Goal: Information Seeking & Learning: Learn about a topic

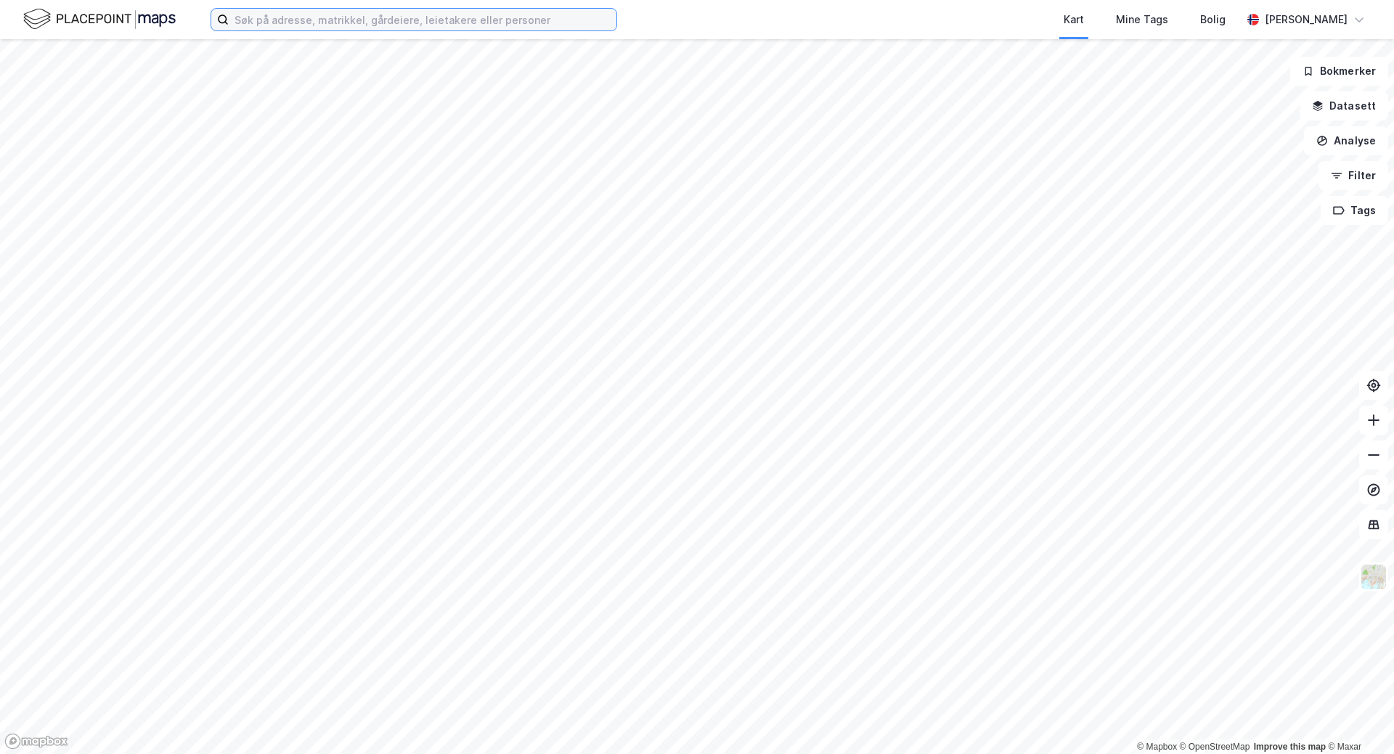
click at [363, 28] on input at bounding box center [423, 20] width 388 height 22
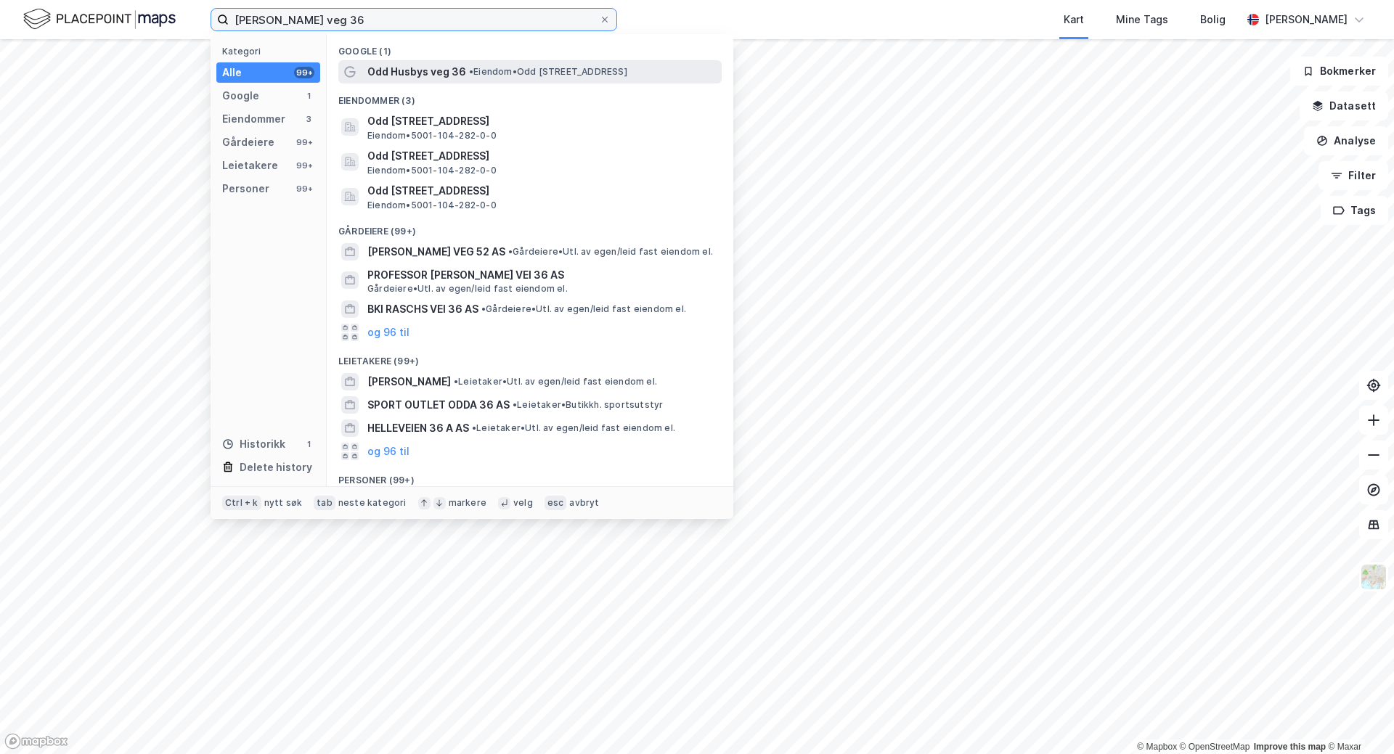
type input "[PERSON_NAME] veg 36"
click at [427, 66] on span "Odd Husbys veg 36" at bounding box center [416, 71] width 99 height 17
